Goal: Task Accomplishment & Management: Use online tool/utility

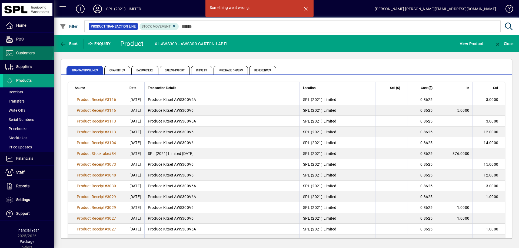
click at [27, 52] on span "Customers" at bounding box center [25, 53] width 18 height 4
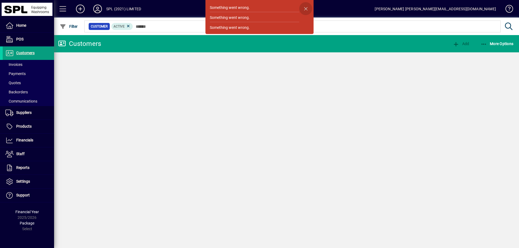
click at [306, 9] on span "button" at bounding box center [305, 8] width 13 height 13
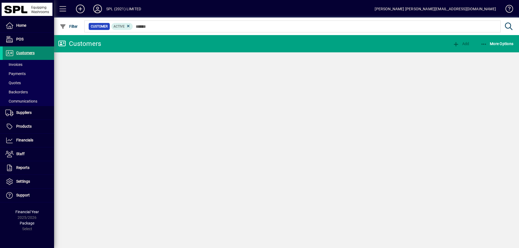
click at [26, 51] on span "Customers" at bounding box center [25, 53] width 18 height 4
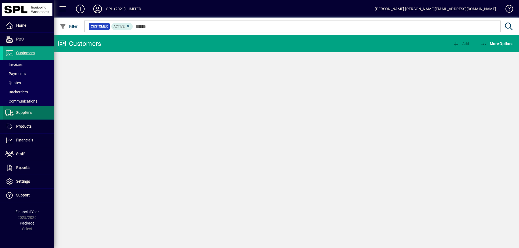
click at [34, 108] on span at bounding box center [28, 112] width 51 height 13
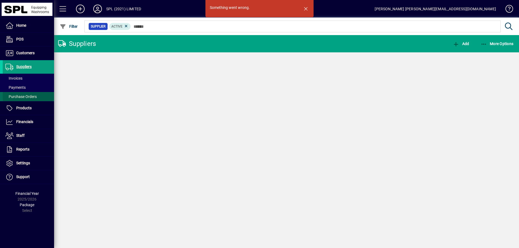
click at [30, 96] on span "Purchase Orders" at bounding box center [20, 97] width 31 height 4
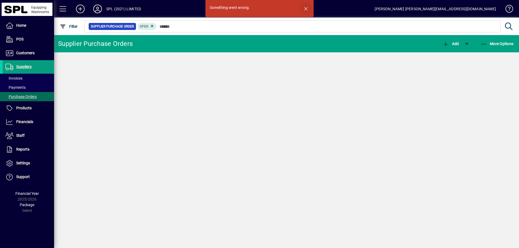
click at [307, 10] on span "button" at bounding box center [305, 8] width 13 height 13
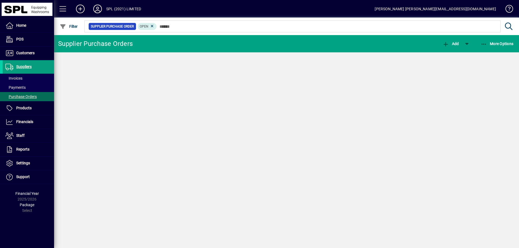
click at [129, 8] on div "SPL (2021) LIMITED" at bounding box center [123, 9] width 35 height 9
click at [100, 9] on icon at bounding box center [97, 9] width 11 height 9
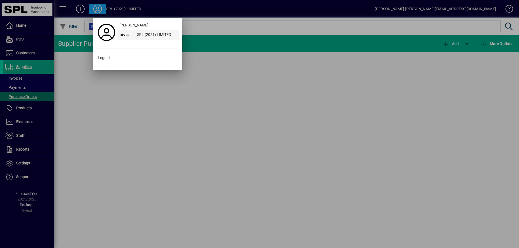
click at [162, 32] on div "SPL (2021) LIMITED" at bounding box center [156, 35] width 47 height 10
drag, startPoint x: 29, startPoint y: 22, endPoint x: 25, endPoint y: 24, distance: 4.6
click at [29, 23] on div at bounding box center [259, 124] width 519 height 248
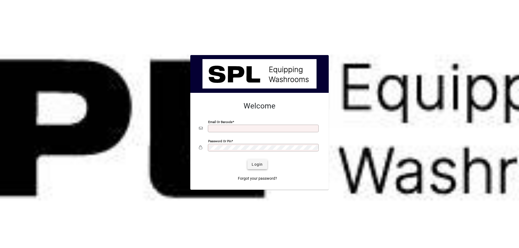
type input "**********"
click at [255, 164] on span "Login" at bounding box center [256, 165] width 11 height 6
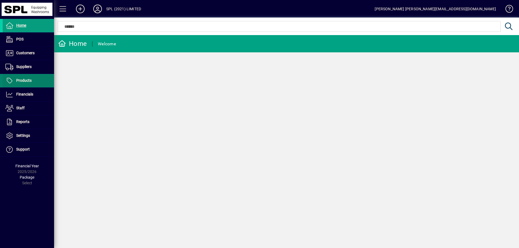
click at [31, 79] on span "Products" at bounding box center [23, 80] width 15 height 4
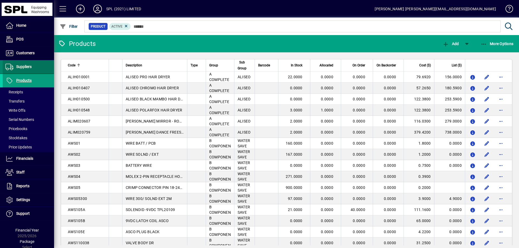
click at [30, 70] on span "Suppliers" at bounding box center [17, 67] width 29 height 6
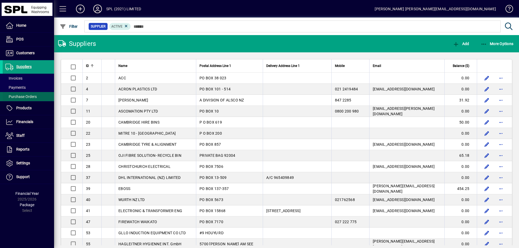
click at [35, 99] on span "Purchase Orders" at bounding box center [20, 97] width 34 height 6
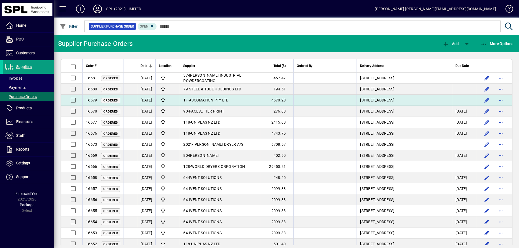
click at [224, 101] on span "ASCOMATION PTY LTD" at bounding box center [209, 100] width 40 height 4
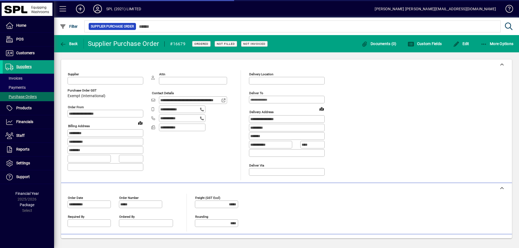
type input "**********"
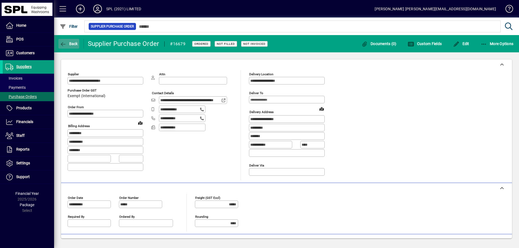
click at [74, 43] on span "Back" at bounding box center [69, 44] width 18 height 4
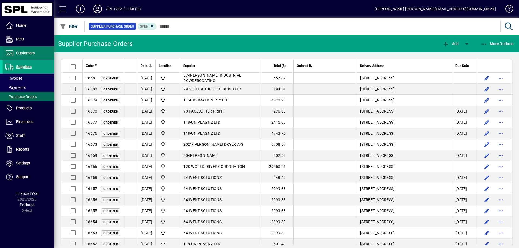
click at [26, 52] on span "Customers" at bounding box center [25, 53] width 18 height 4
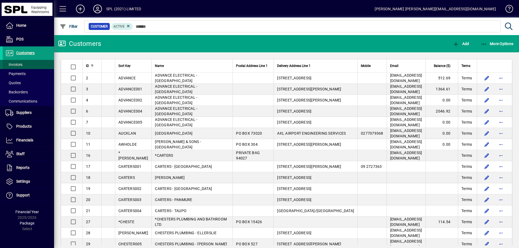
click at [33, 65] on span at bounding box center [28, 64] width 51 height 13
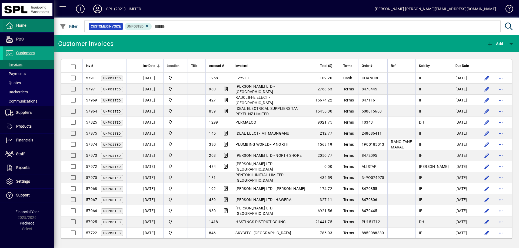
click at [18, 28] on span "Home" at bounding box center [14, 25] width 23 height 6
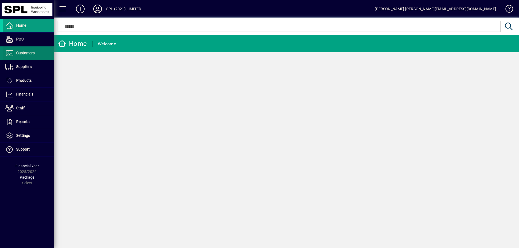
drag, startPoint x: 36, startPoint y: 61, endPoint x: 39, endPoint y: 58, distance: 3.7
click at [37, 61] on span at bounding box center [28, 66] width 51 height 13
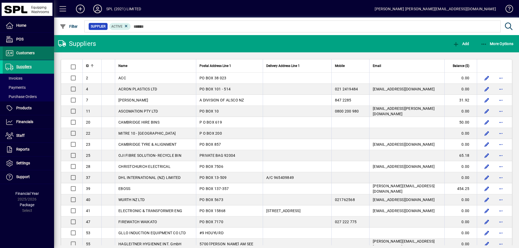
click at [39, 56] on span at bounding box center [28, 53] width 51 height 13
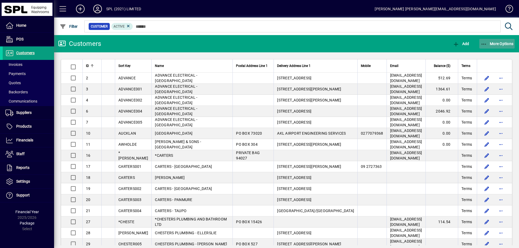
click at [484, 42] on icon "button" at bounding box center [483, 44] width 7 height 5
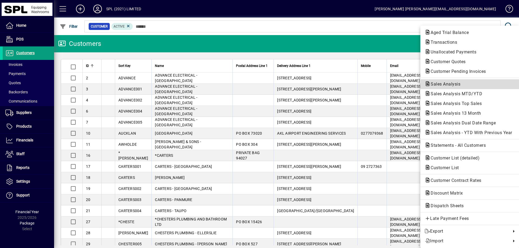
click at [454, 84] on span "Sales Analysis" at bounding box center [443, 84] width 38 height 5
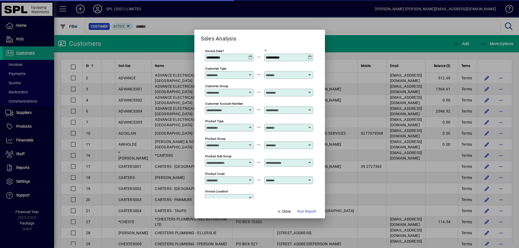
type input "**********"
click at [250, 55] on icon at bounding box center [250, 55] width 4 height 0
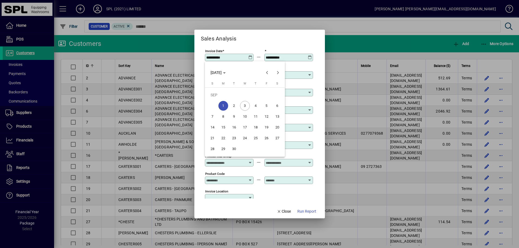
click at [247, 104] on span "3" at bounding box center [245, 106] width 10 height 10
type input "**********"
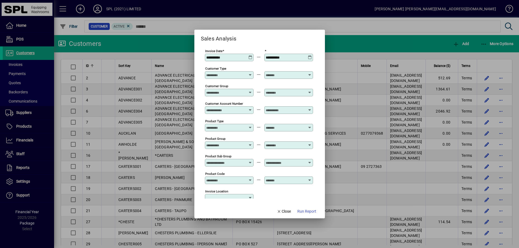
click at [310, 213] on span "Run Report" at bounding box center [306, 212] width 19 height 6
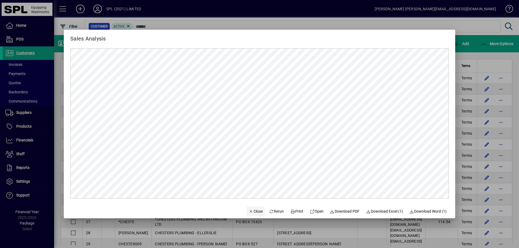
click at [251, 210] on span "Close" at bounding box center [255, 212] width 14 height 6
